Goal: Information Seeking & Learning: Learn about a topic

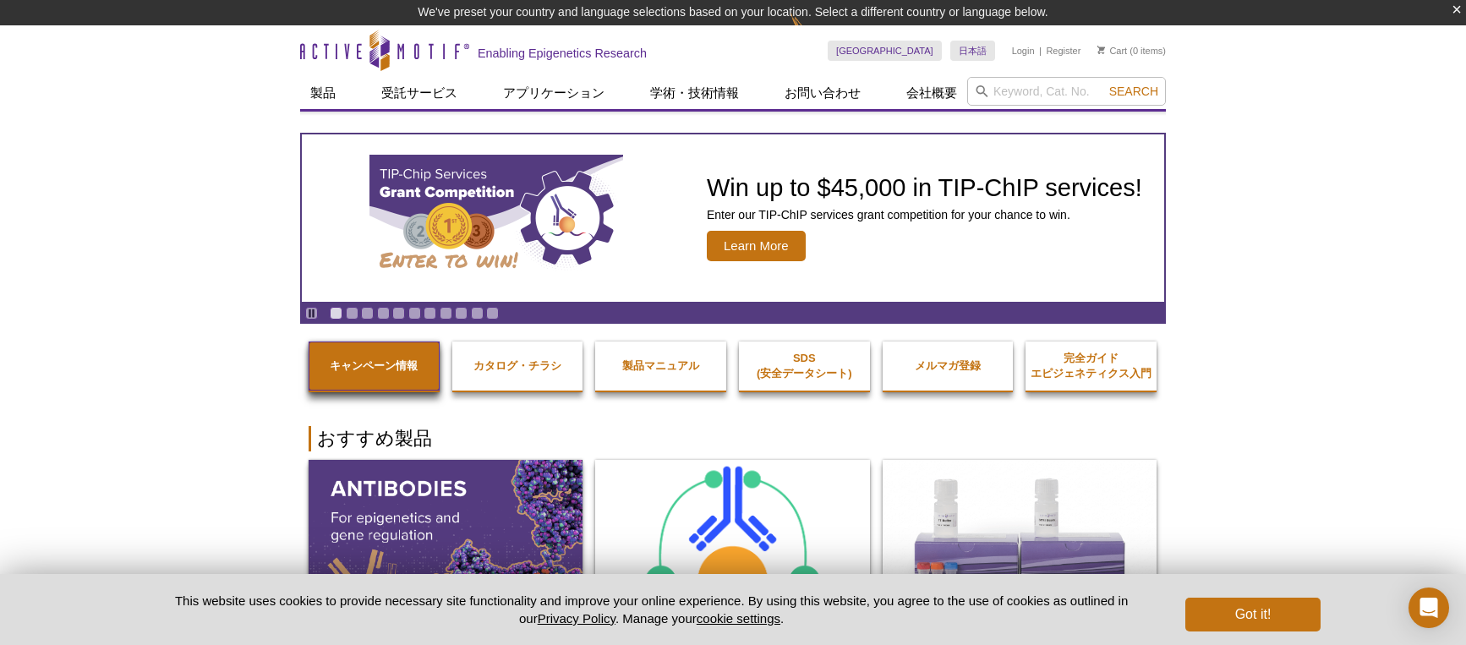
click at [401, 361] on strong "キャンペーン情報" at bounding box center [374, 365] width 88 height 13
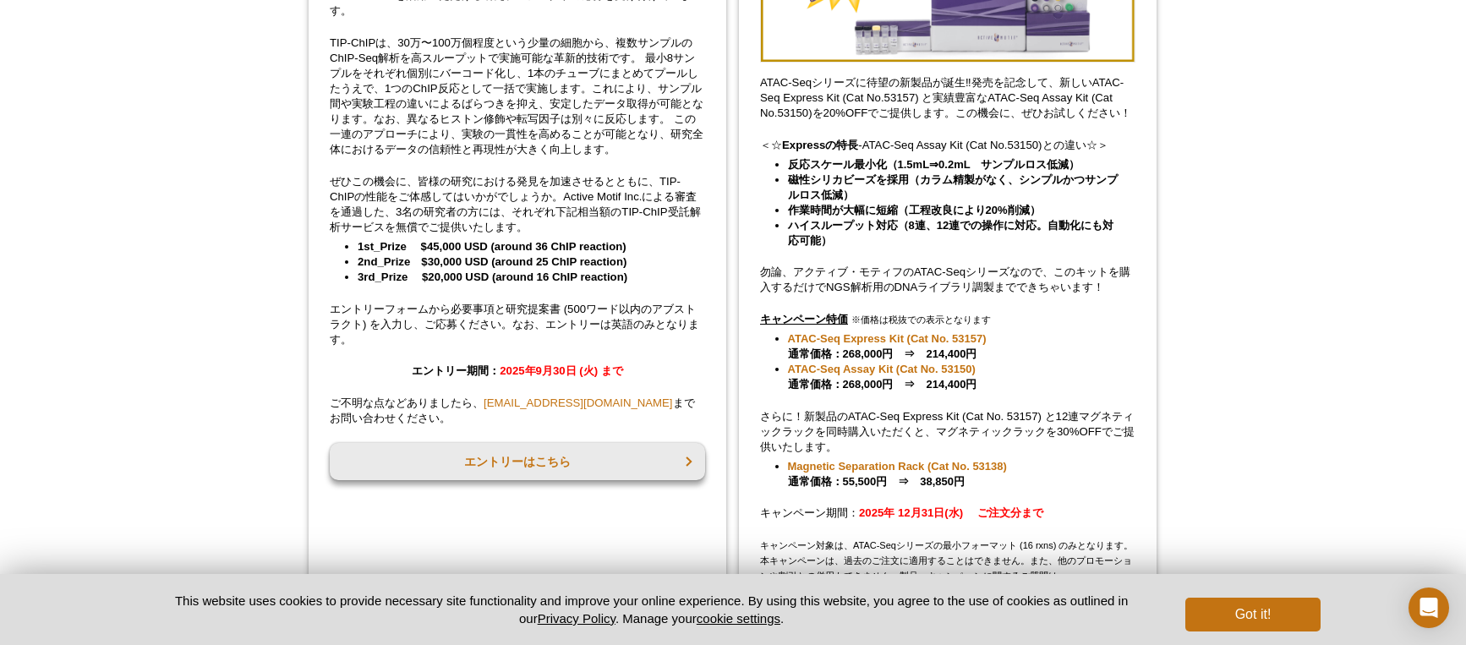
scroll to position [423, 0]
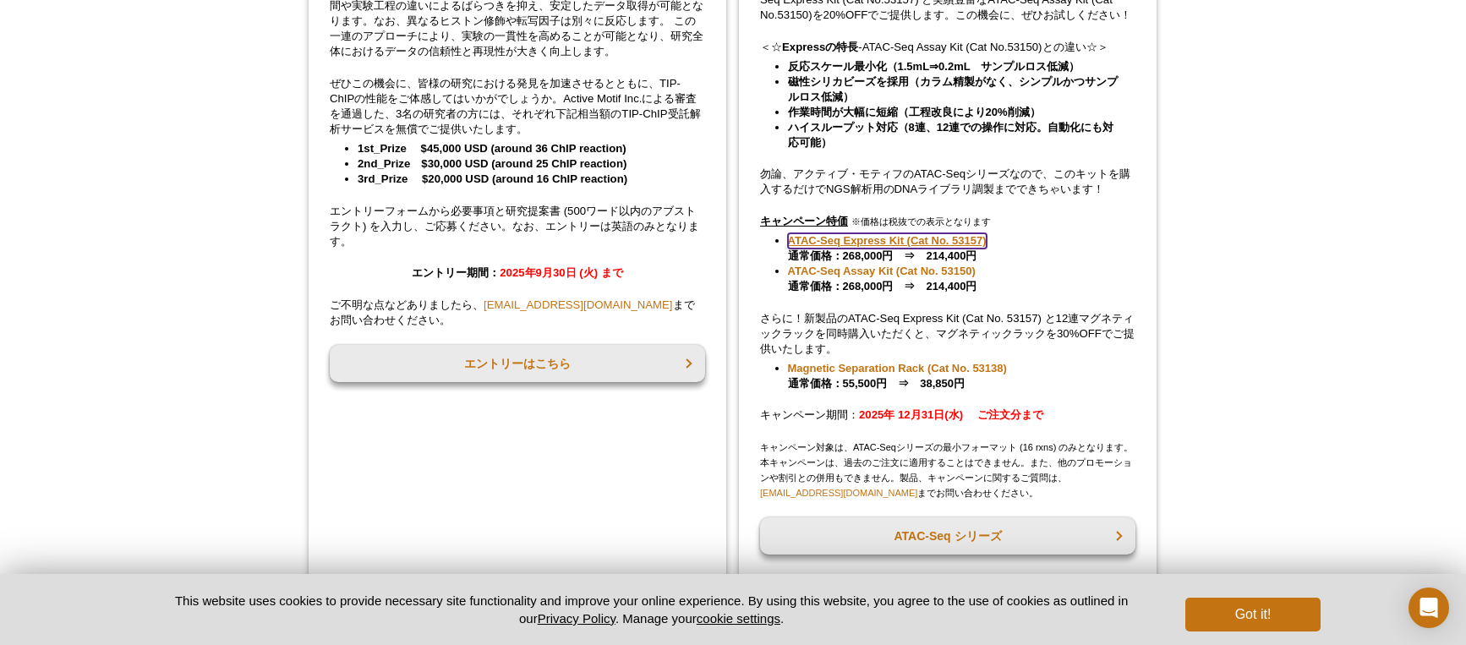
click at [907, 238] on link "ATAC-Seq Express Kit (Cat No. 53157)" at bounding box center [887, 240] width 199 height 15
